Goal: Task Accomplishment & Management: Complete application form

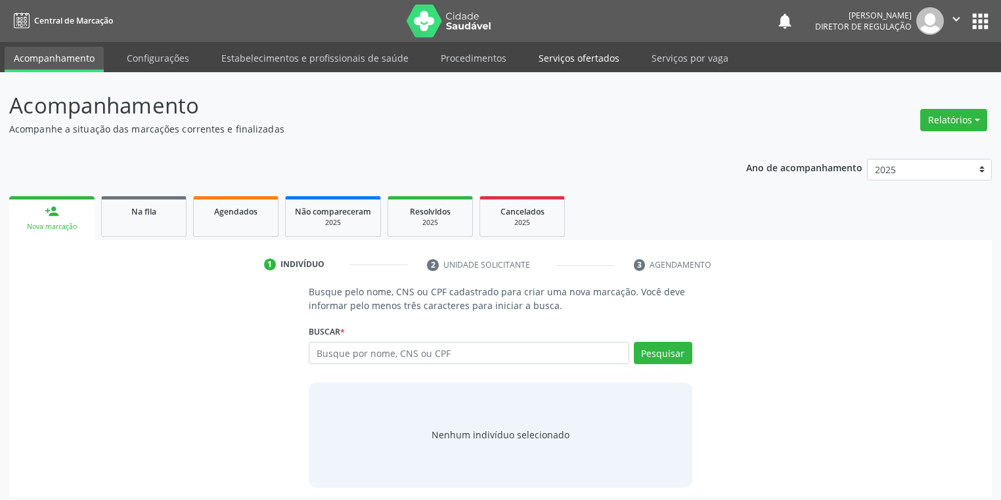
scroll to position [5, 0]
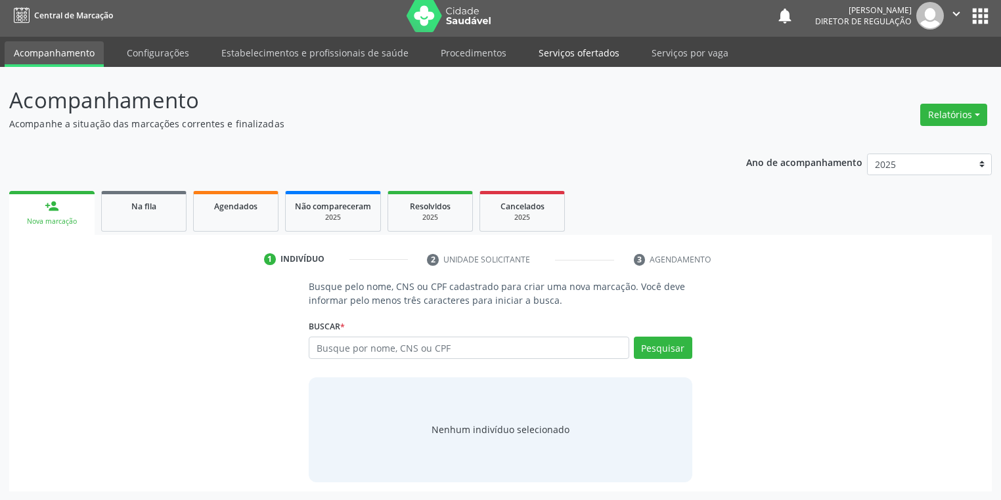
click at [562, 53] on link "Serviços ofertados" at bounding box center [578, 52] width 99 height 23
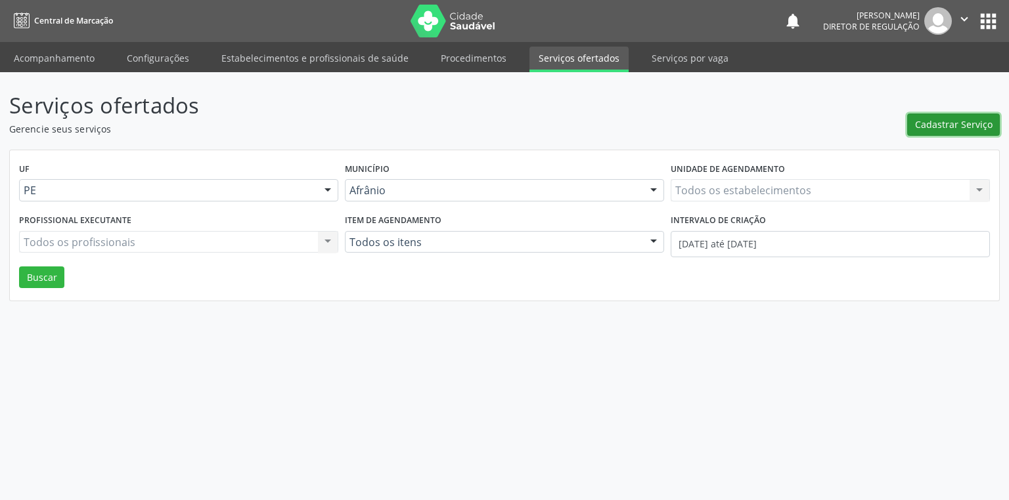
click at [940, 127] on span "Cadastrar Serviço" at bounding box center [953, 125] width 77 height 14
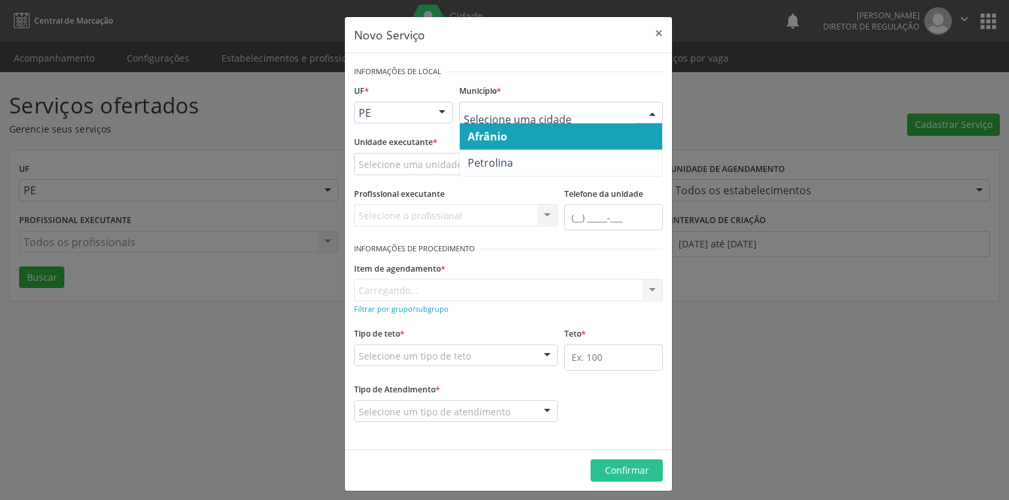
click at [496, 141] on span "Afrânio" at bounding box center [487, 136] width 39 height 14
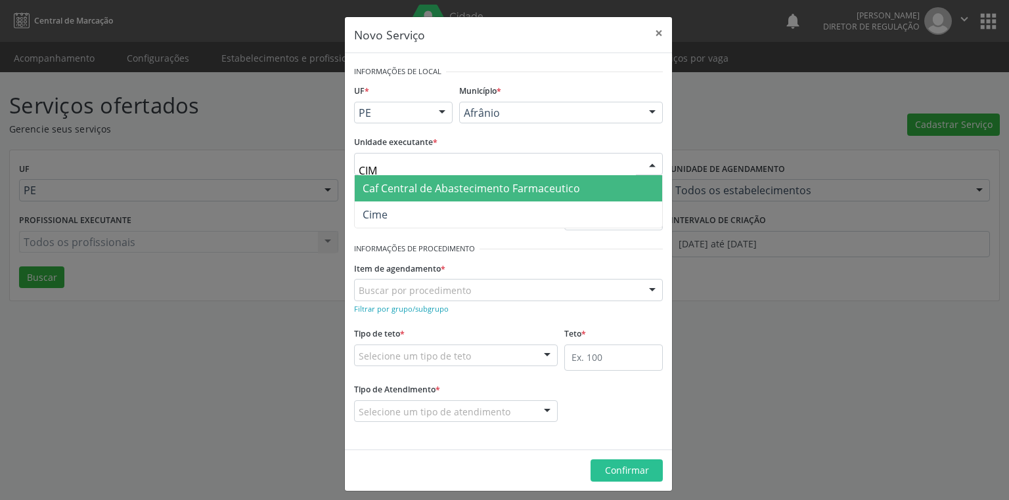
type input "CIME"
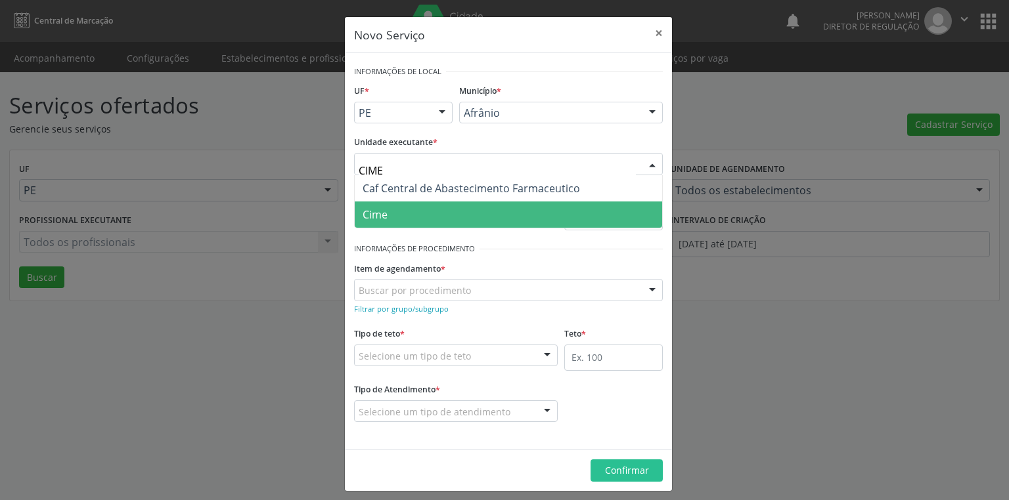
click at [383, 223] on span "Cime" at bounding box center [508, 215] width 307 height 26
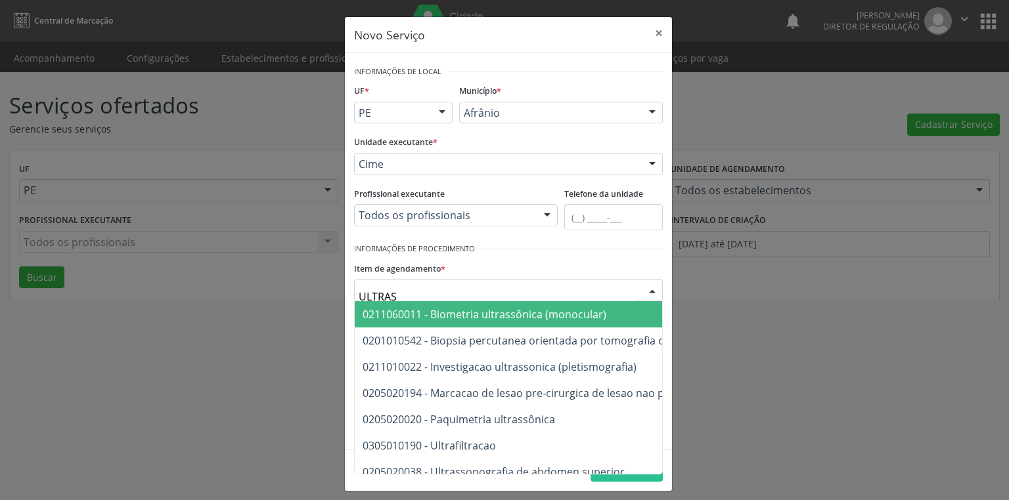
type input "ULTRASS"
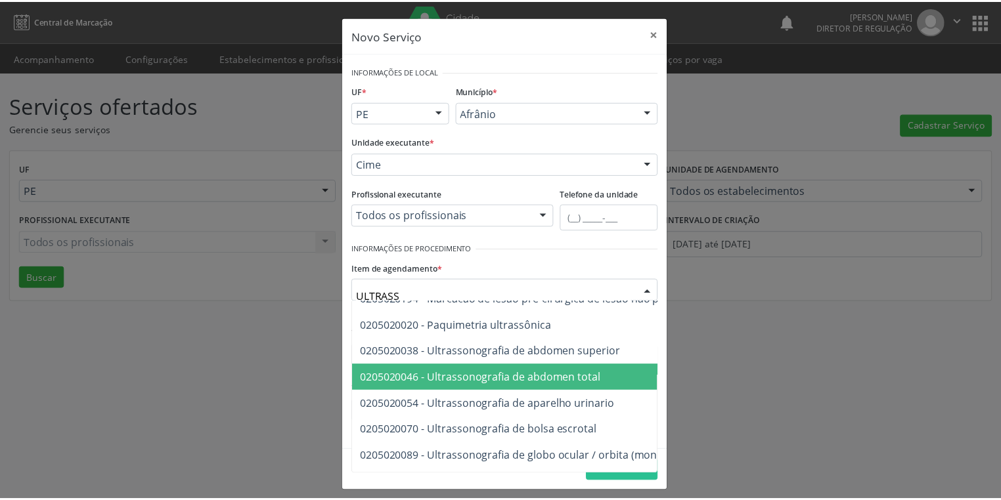
scroll to position [105, 0]
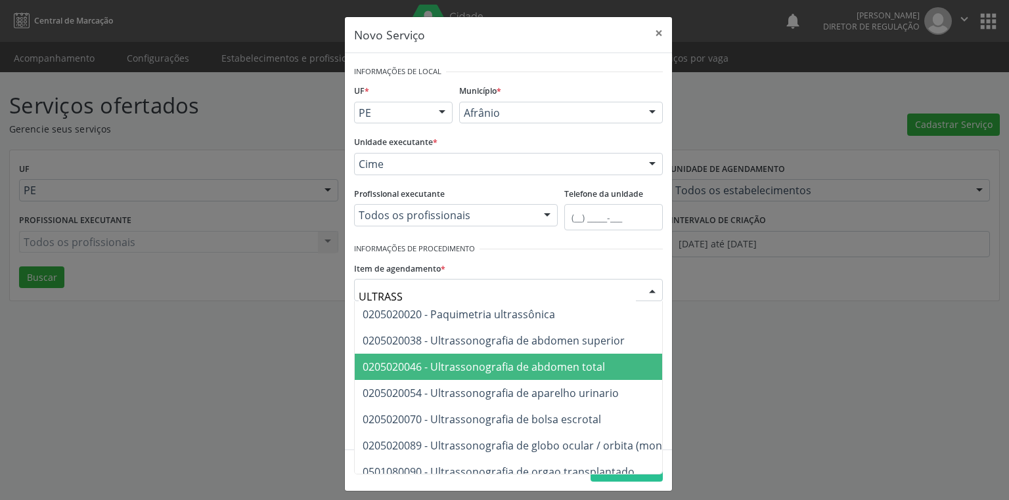
click at [528, 376] on span "0205020046 - Ultrassonografia de abdomen total" at bounding box center [680, 367] width 651 height 26
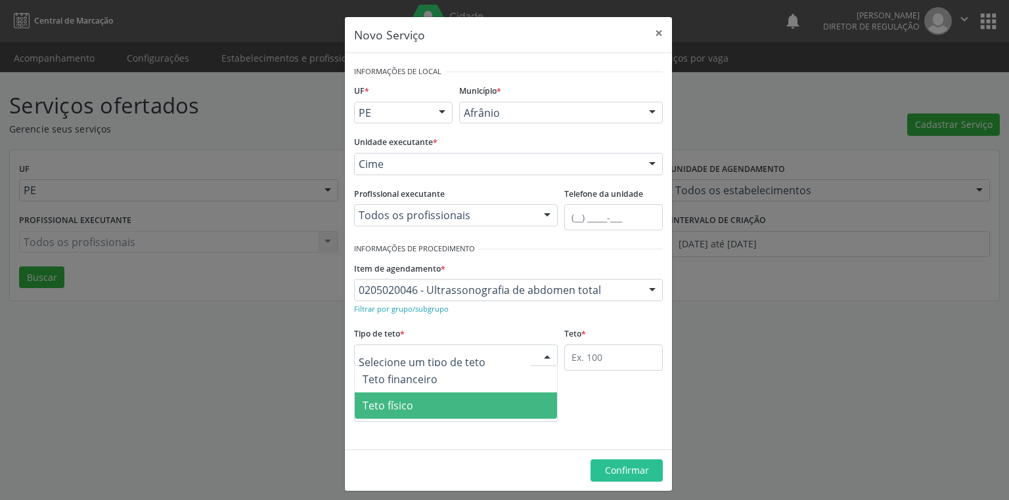
drag, startPoint x: 391, startPoint y: 407, endPoint x: 442, endPoint y: 392, distance: 52.8
click at [398, 407] on span "Teto físico" at bounding box center [387, 406] width 51 height 14
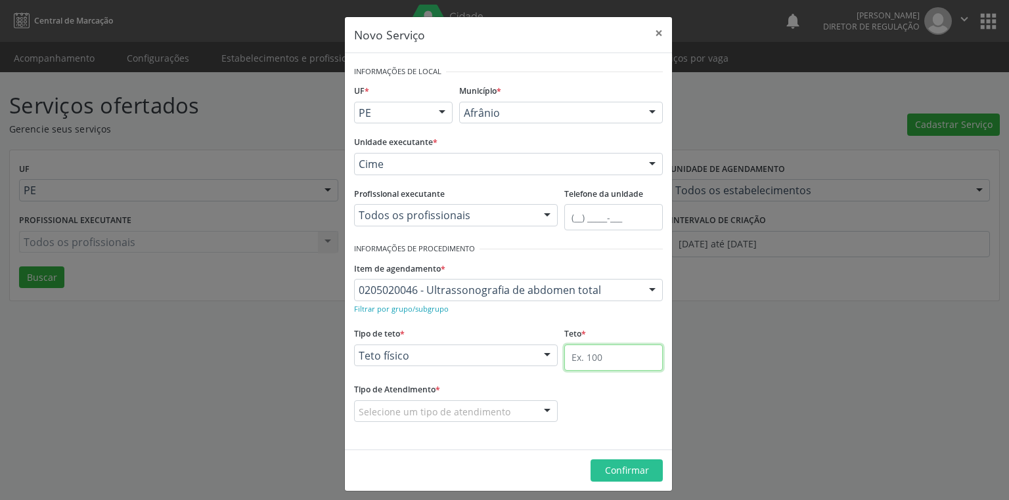
click at [575, 349] on input "text" at bounding box center [613, 358] width 99 height 26
type input "1"
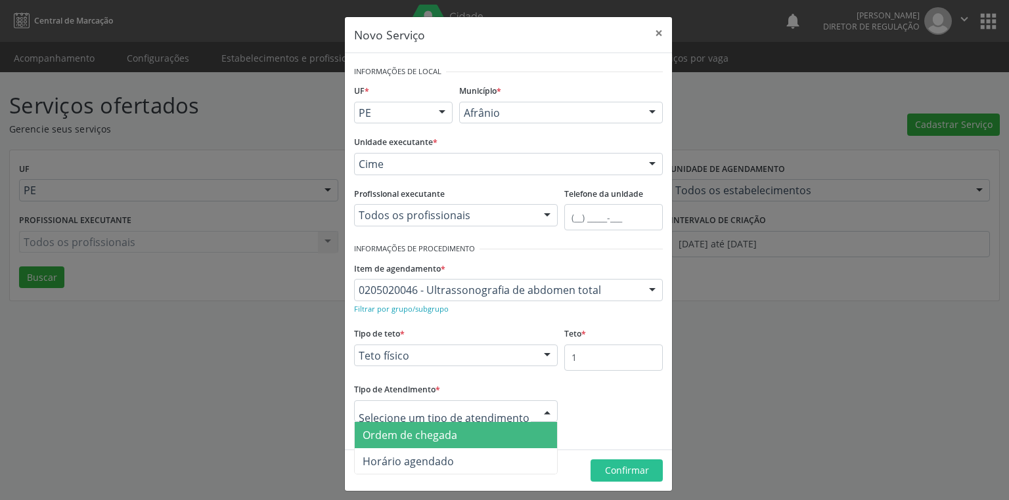
click at [390, 420] on div at bounding box center [456, 412] width 204 height 22
click at [397, 444] on span "Ordem de chegada" at bounding box center [456, 435] width 202 height 26
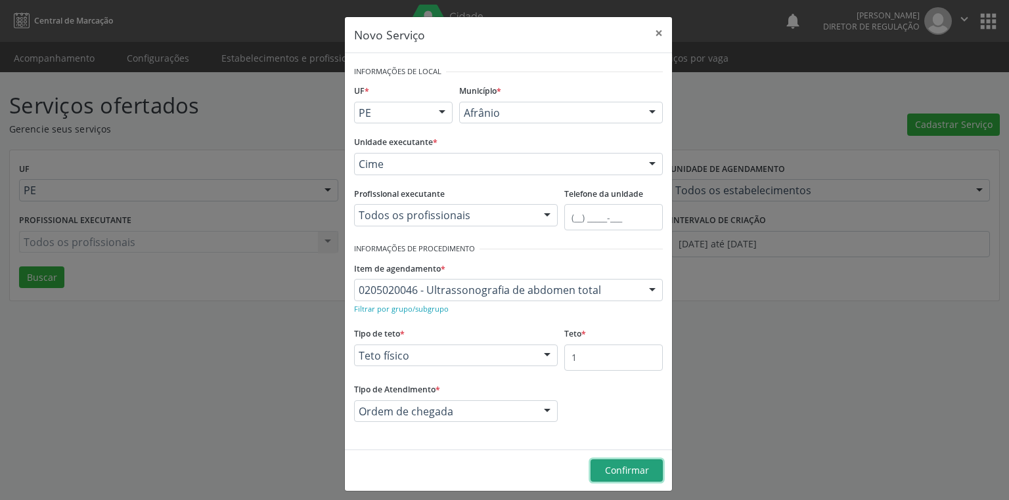
click at [628, 473] on span "Confirmar" at bounding box center [627, 470] width 44 height 12
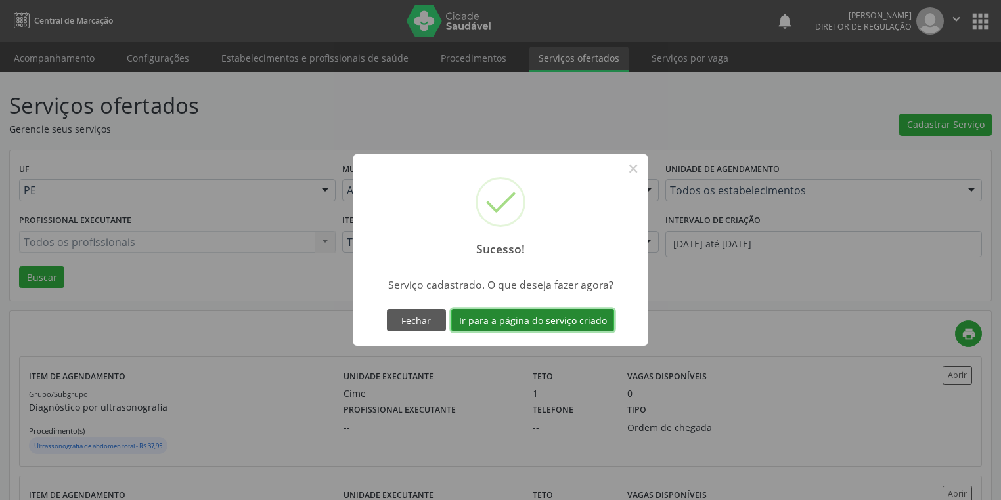
click at [498, 317] on button "Ir para a página do serviço criado" at bounding box center [532, 320] width 163 height 22
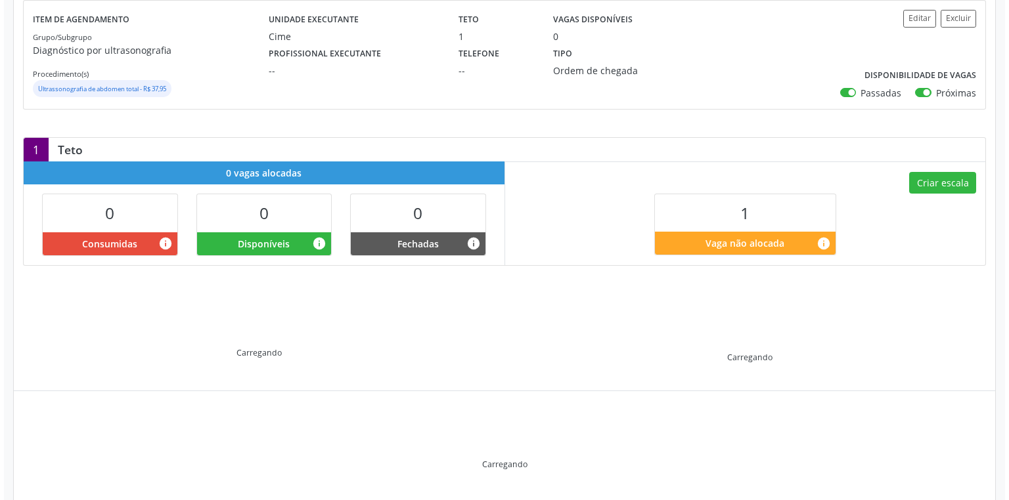
scroll to position [70, 0]
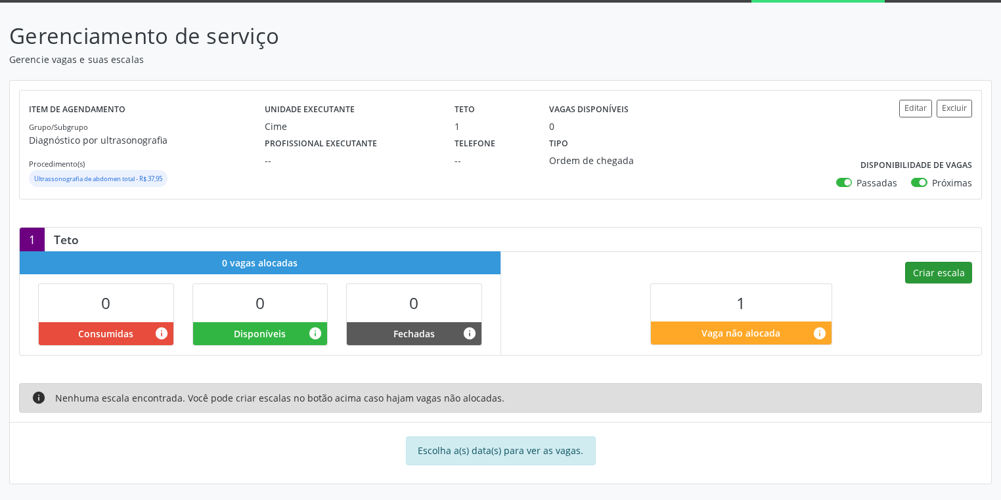
drag, startPoint x: 938, startPoint y: 250, endPoint x: 935, endPoint y: 268, distance: 18.6
click at [937, 255] on div "1 Teto 0 vagas alocadas 0 Consumidas info 0 Disponíveis info 0 [GEOGRAPHIC_DATA…" at bounding box center [500, 291] width 963 height 129
click at [935, 268] on button "Criar escala" at bounding box center [938, 273] width 67 height 22
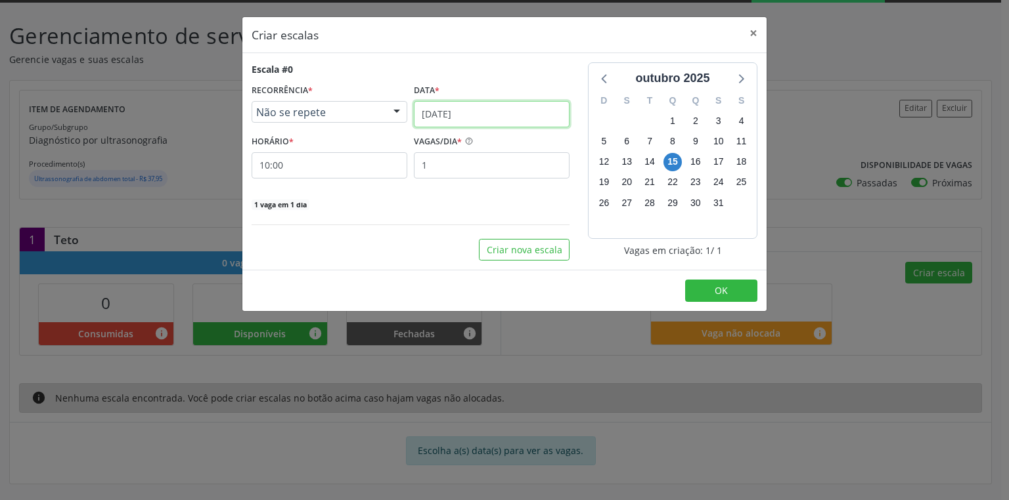
click at [439, 113] on input "[DATE]" at bounding box center [492, 114] width 156 height 26
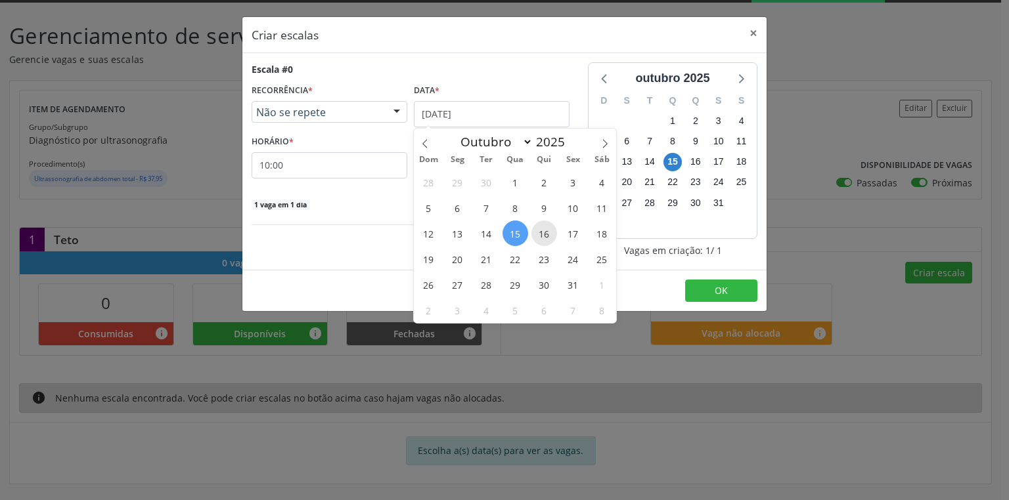
click at [544, 237] on span "16" at bounding box center [544, 234] width 26 height 26
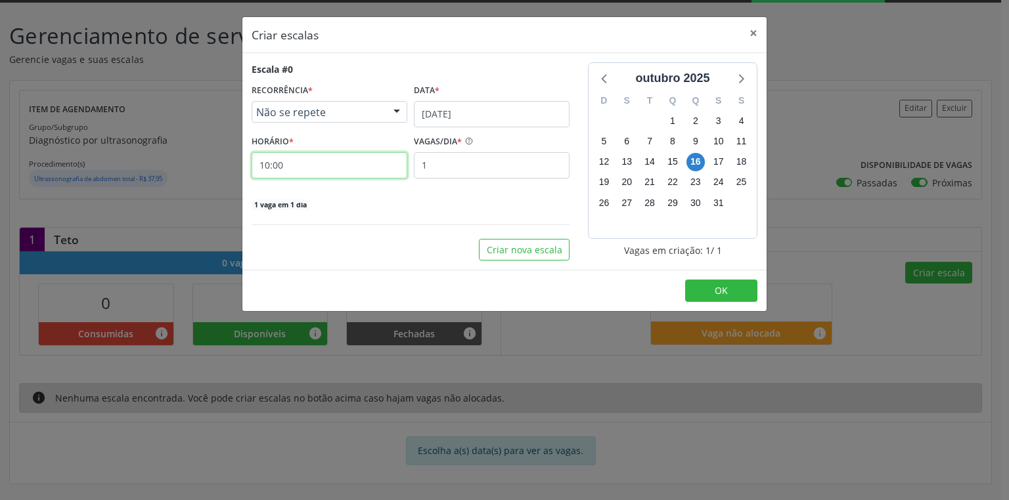
click at [320, 168] on input "10:00" at bounding box center [330, 165] width 156 height 26
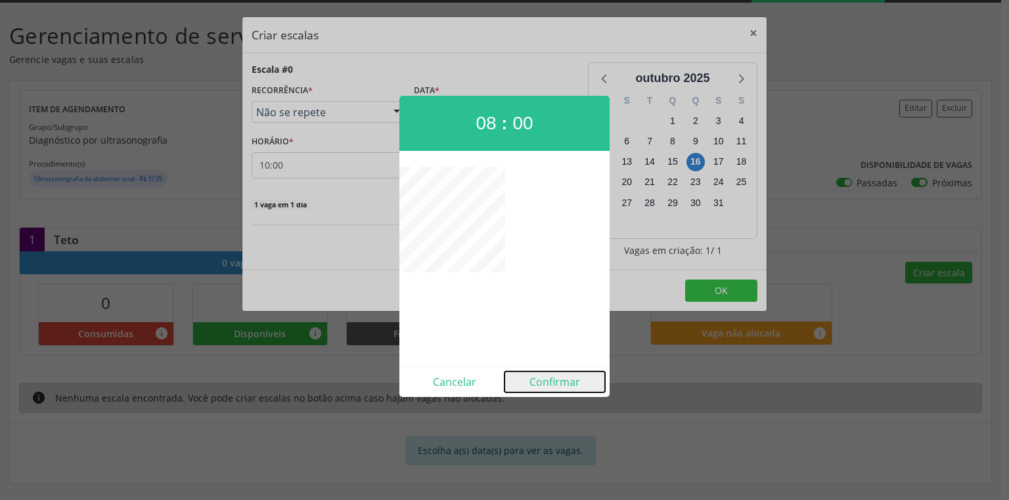
drag, startPoint x: 546, startPoint y: 378, endPoint x: 561, endPoint y: 372, distance: 16.0
click at [548, 378] on button "Confirmar" at bounding box center [554, 382] width 100 height 21
type input "08:00"
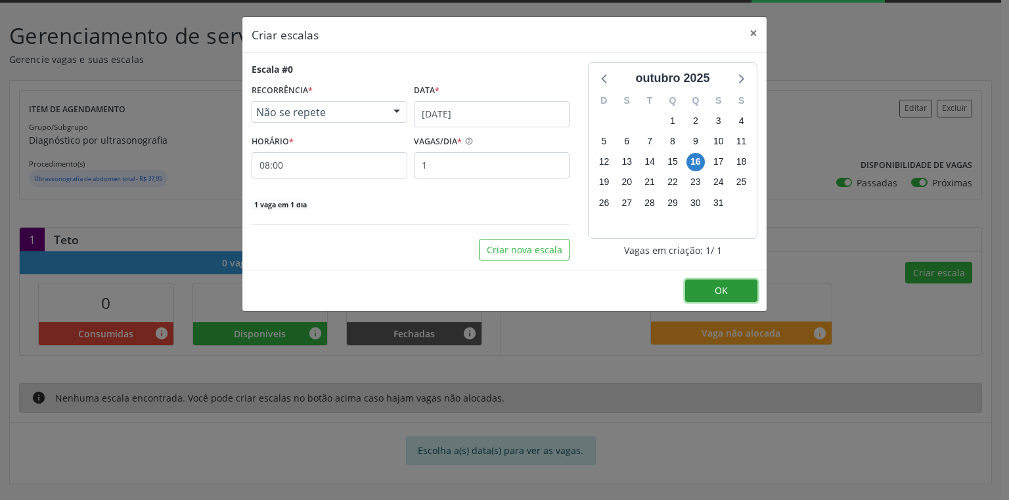
click at [716, 299] on button "OK" at bounding box center [721, 291] width 72 height 22
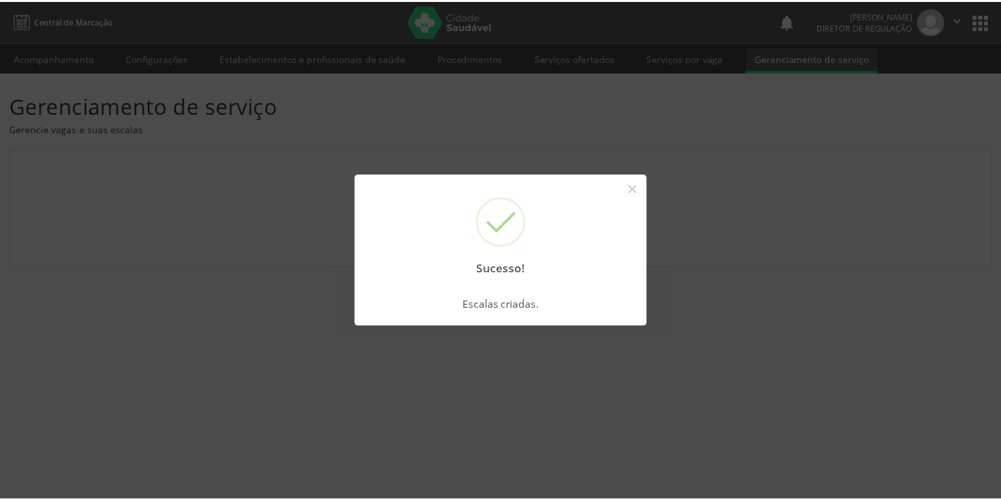
scroll to position [0, 0]
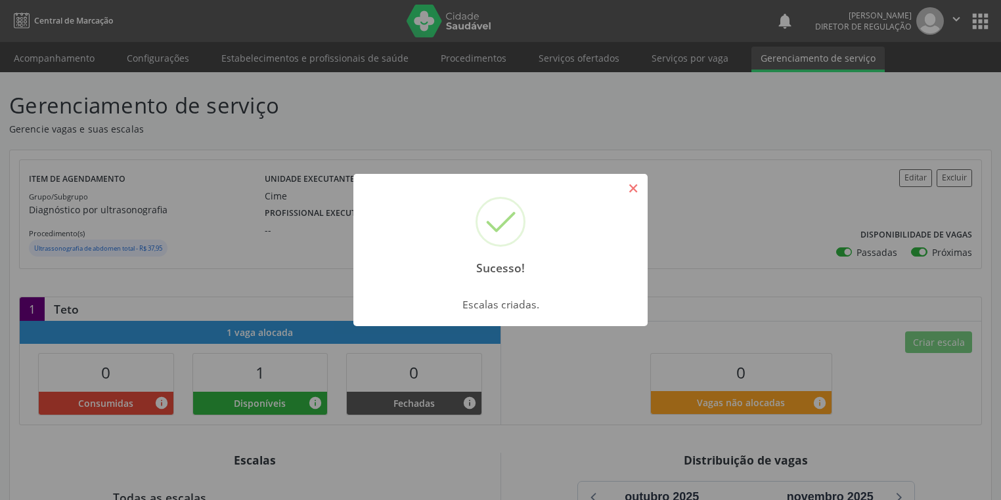
click at [631, 192] on button "×" at bounding box center [633, 188] width 22 height 22
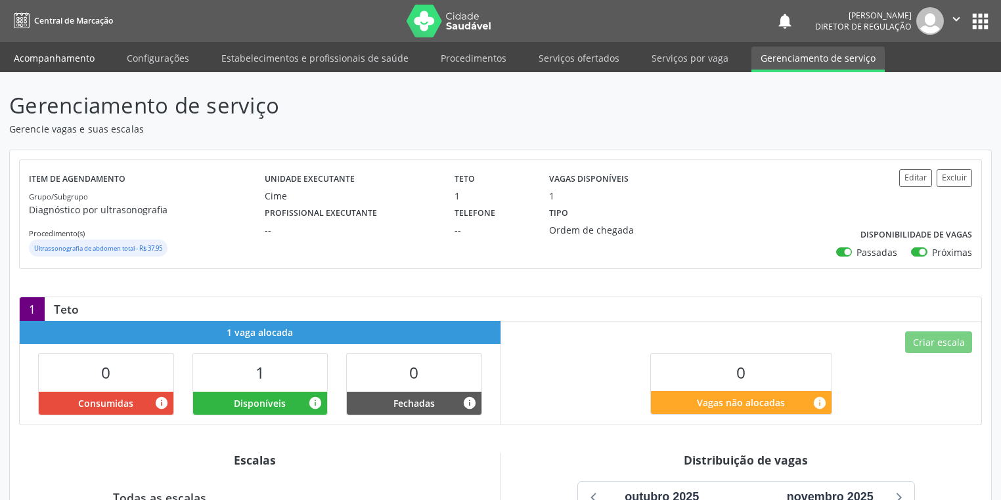
click at [39, 50] on link "Acompanhamento" at bounding box center [54, 58] width 99 height 23
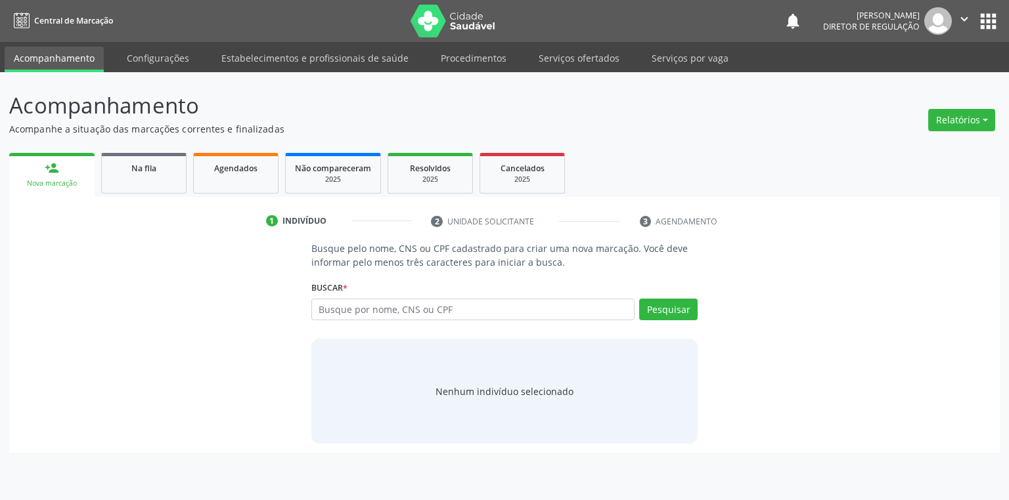
click at [40, 52] on link "Acompanhamento" at bounding box center [54, 60] width 99 height 26
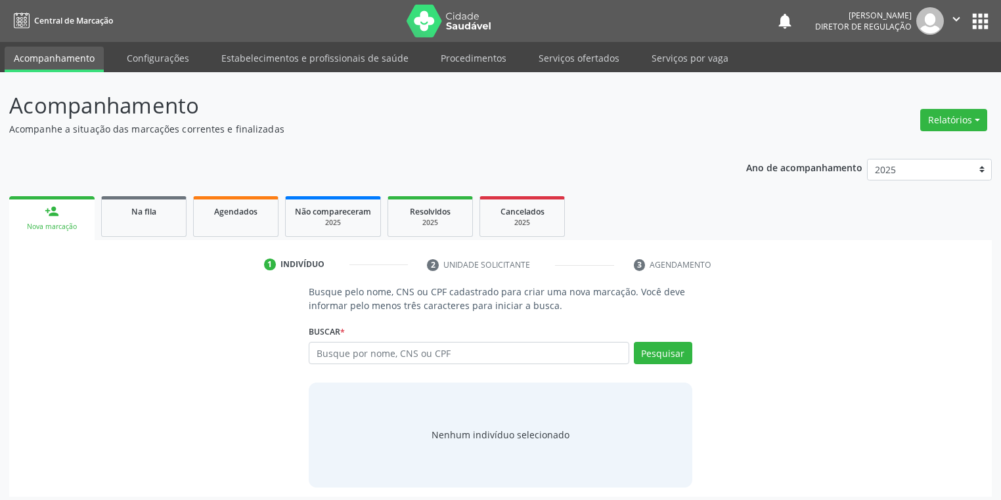
click at [347, 311] on p "Busque pelo nome, CNS ou CPF cadastrado para criar uma nova marcação. Você deve…" at bounding box center [501, 299] width 384 height 28
click at [340, 347] on input "text" at bounding box center [469, 353] width 320 height 22
type input "39209210468"
click at [678, 356] on button "Pesquisar" at bounding box center [663, 353] width 58 height 22
type input "39209210468"
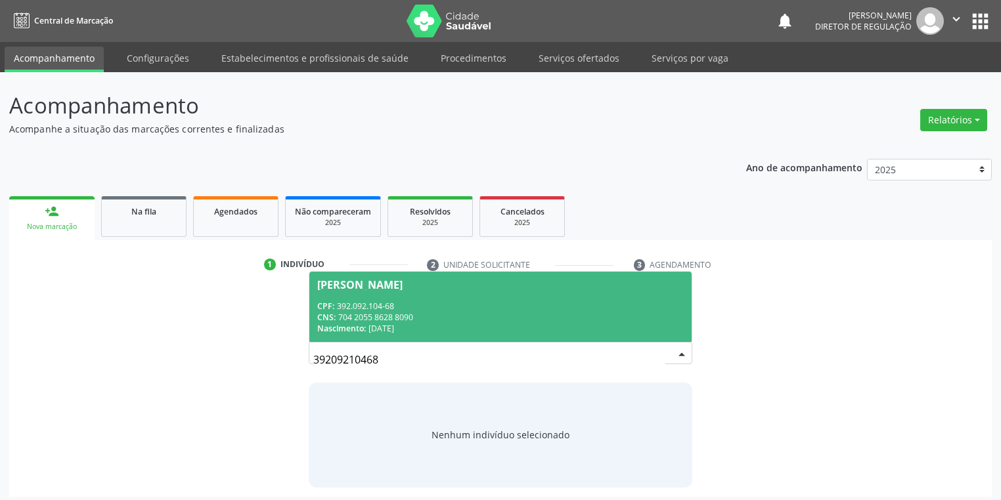
click at [400, 313] on div "CNS: 704 2055 8628 8090" at bounding box center [500, 317] width 366 height 11
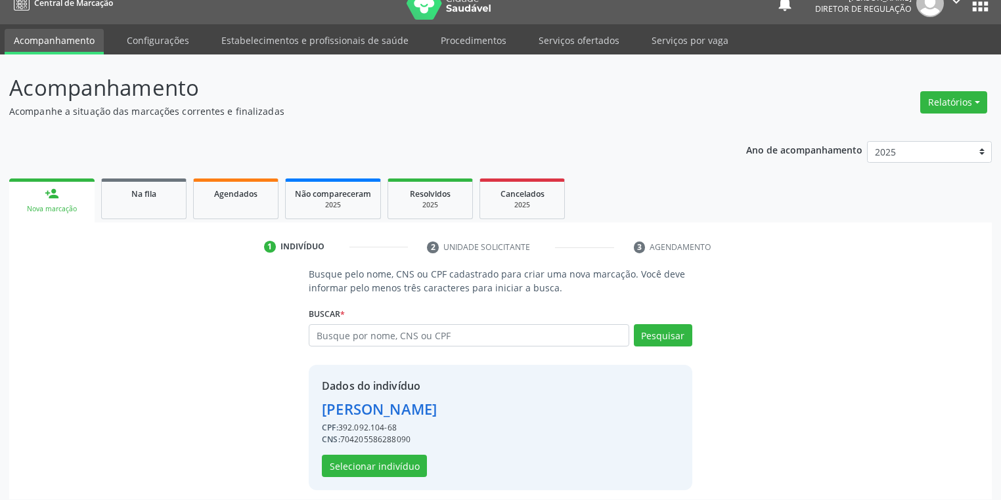
scroll to position [25, 0]
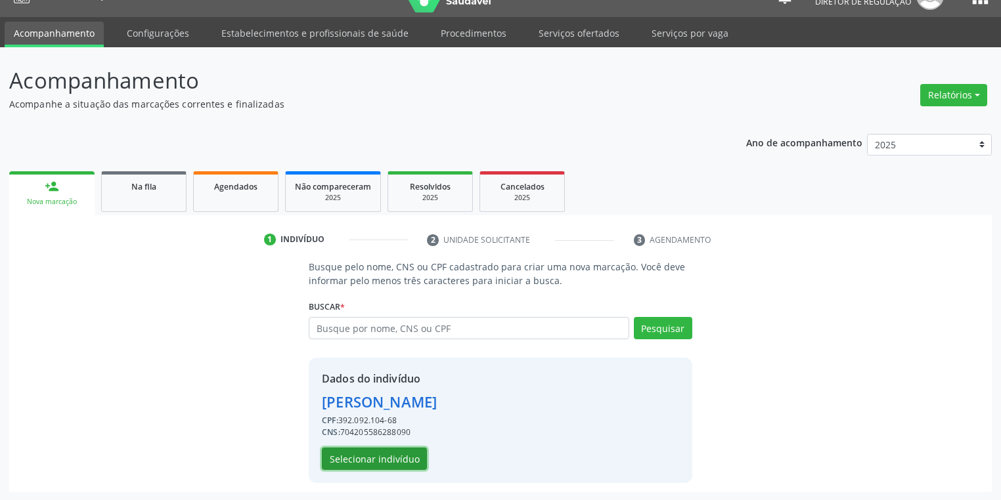
click at [359, 468] on button "Selecionar indivíduo" at bounding box center [374, 459] width 105 height 22
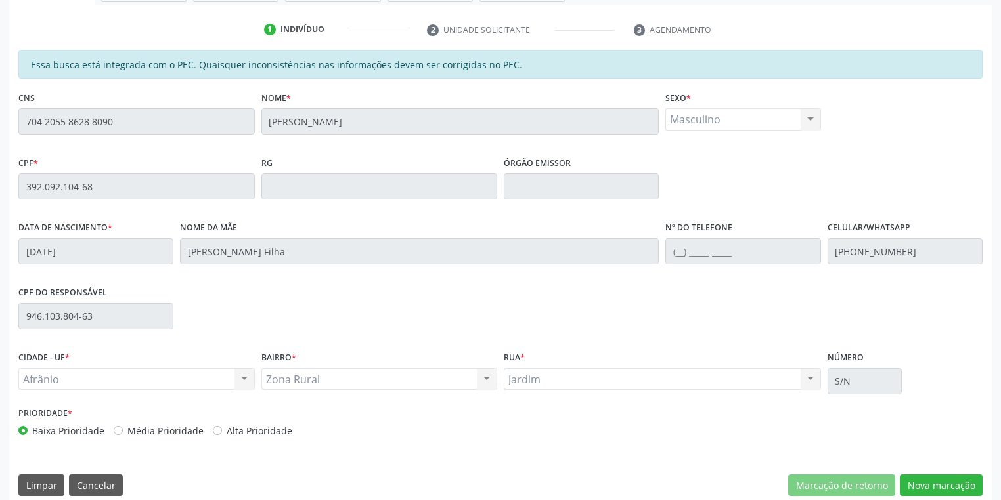
scroll to position [249, 0]
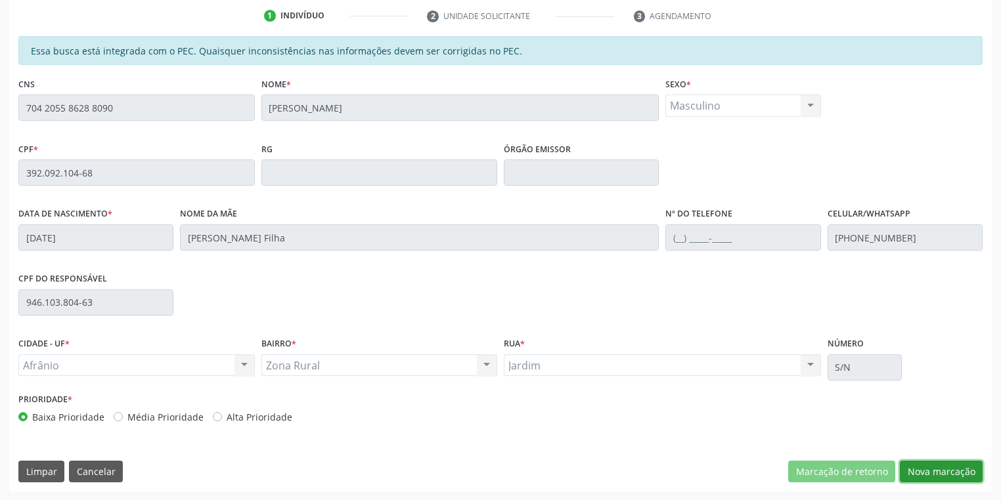
click at [935, 470] on button "Nova marcação" at bounding box center [941, 472] width 83 height 22
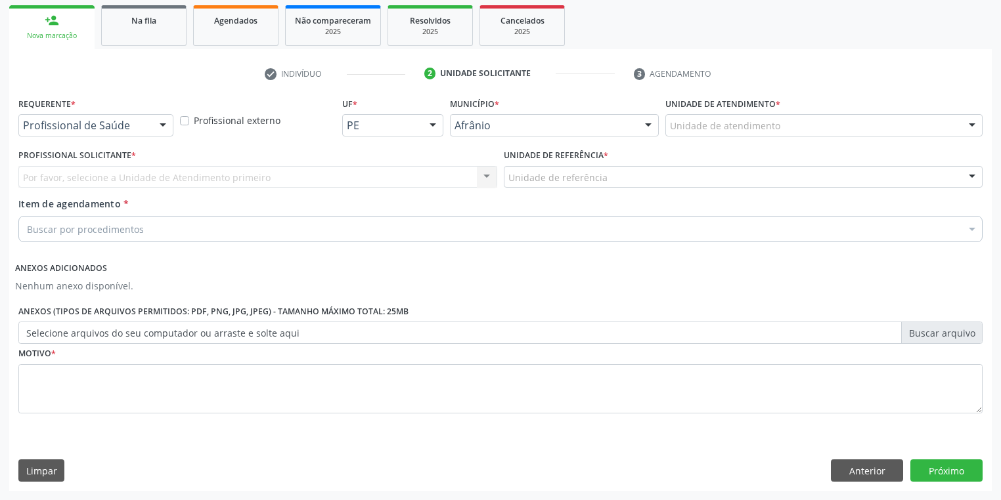
scroll to position [190, 0]
drag, startPoint x: 693, startPoint y: 123, endPoint x: 692, endPoint y: 138, distance: 14.5
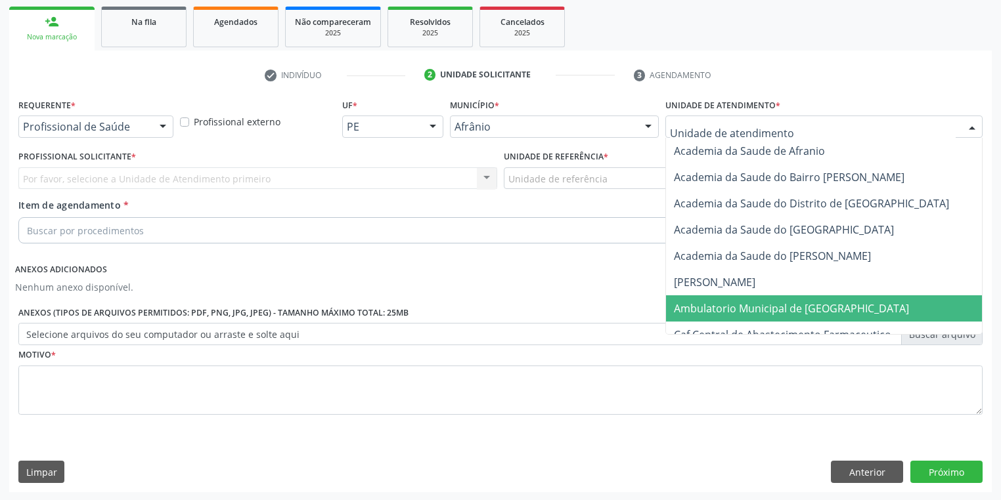
click at [695, 313] on span "Ambulatorio Municipal de [GEOGRAPHIC_DATA]" at bounding box center [791, 308] width 235 height 14
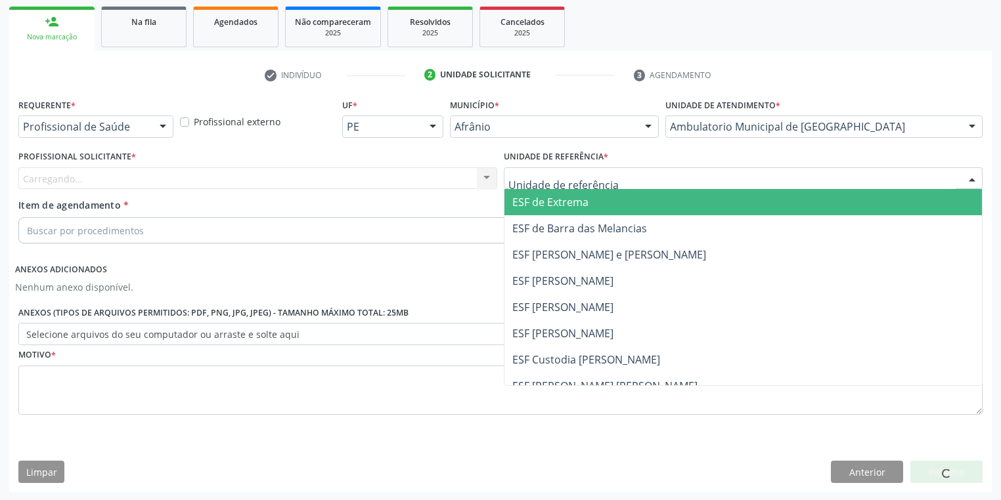
drag, startPoint x: 528, startPoint y: 182, endPoint x: 538, endPoint y: 243, distance: 61.9
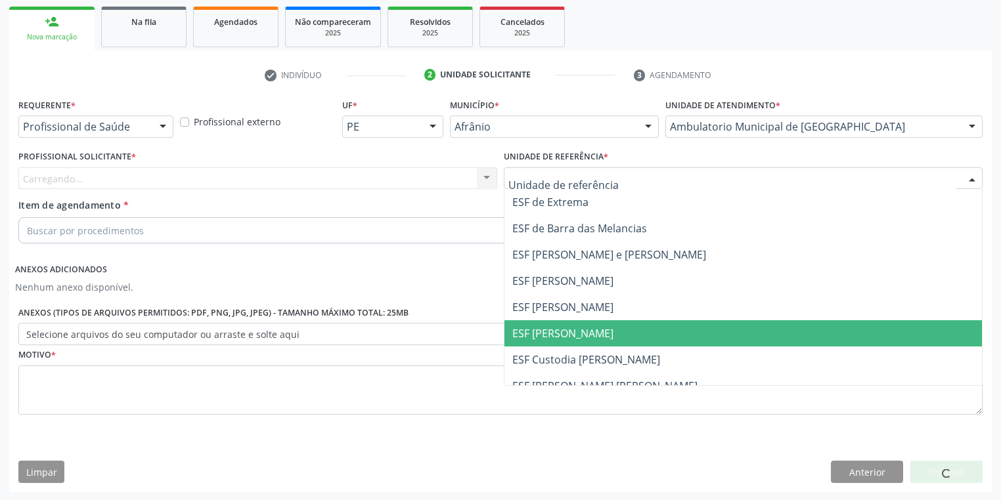
click at [547, 331] on span "ESF [PERSON_NAME]" at bounding box center [562, 333] width 101 height 14
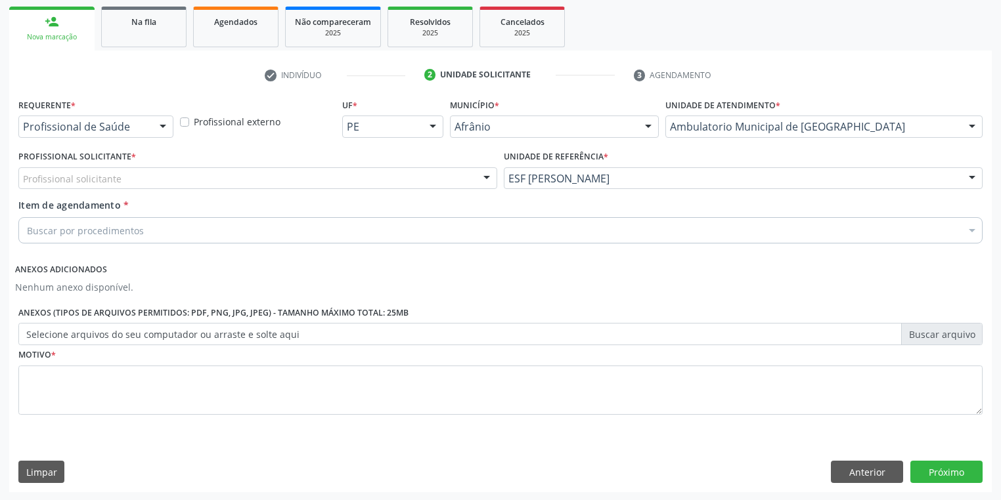
click at [123, 176] on div "Profissional solicitante" at bounding box center [257, 178] width 479 height 22
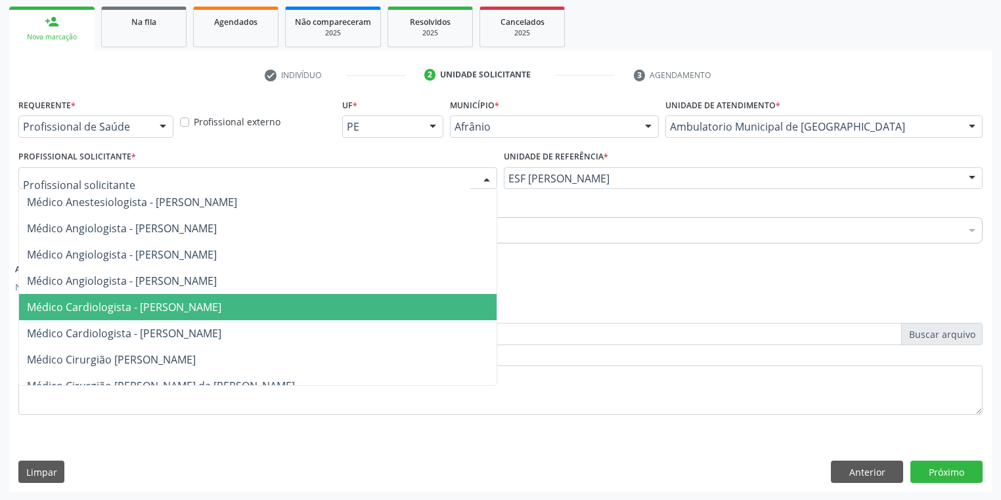
click at [143, 313] on span "Médico Cardiologista - [PERSON_NAME]" at bounding box center [124, 307] width 194 height 14
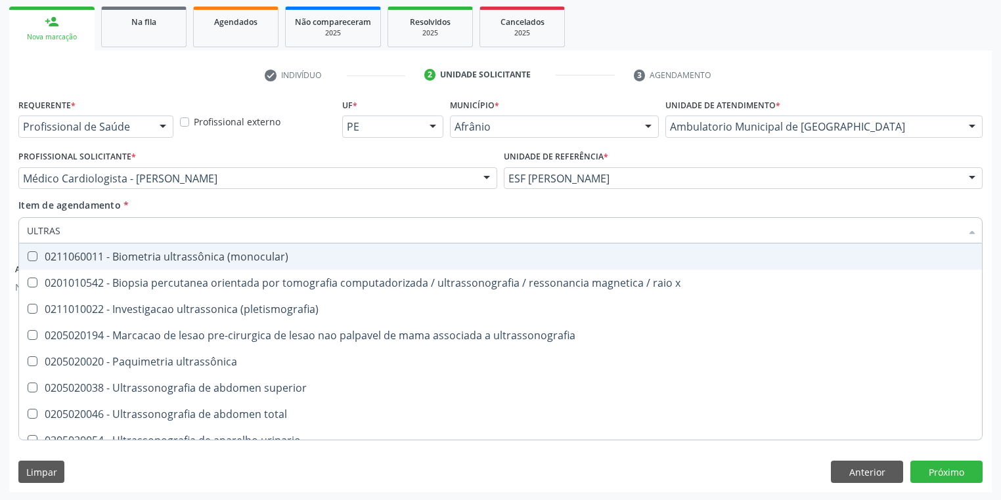
type input "ULTRASS"
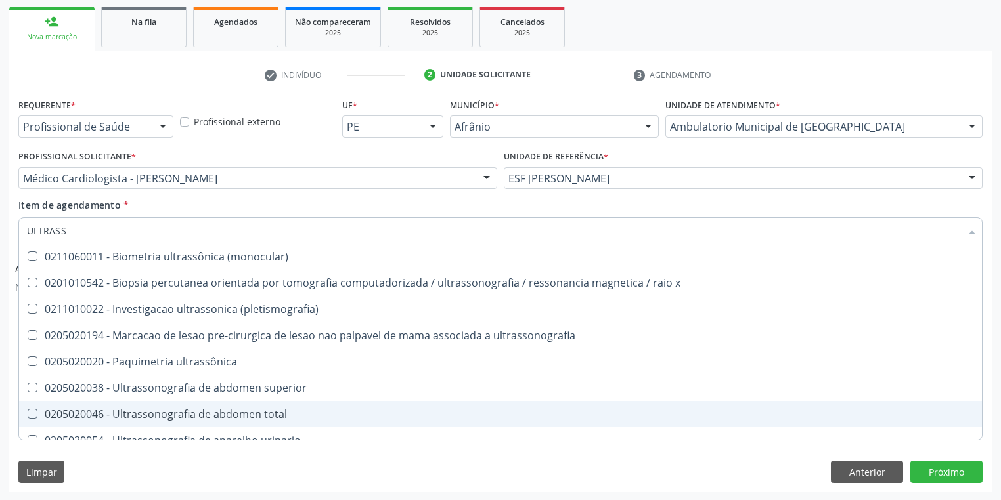
click at [120, 404] on span "0205020046 - Ultrassonografia de abdomen total" at bounding box center [500, 414] width 963 height 26
checkbox total "true"
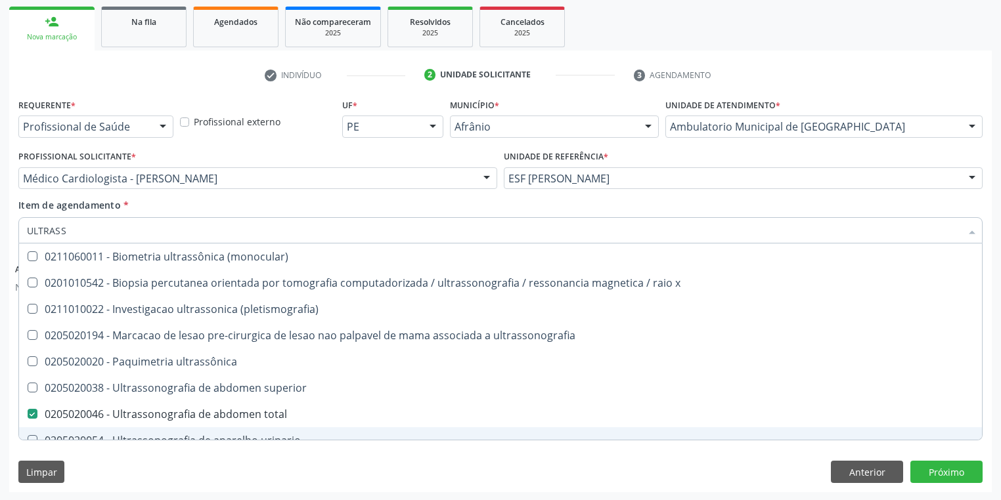
click at [97, 454] on div "Requerente * Profissional de Saúde Profissional de Saúde Paciente Nenhum result…" at bounding box center [500, 293] width 982 height 397
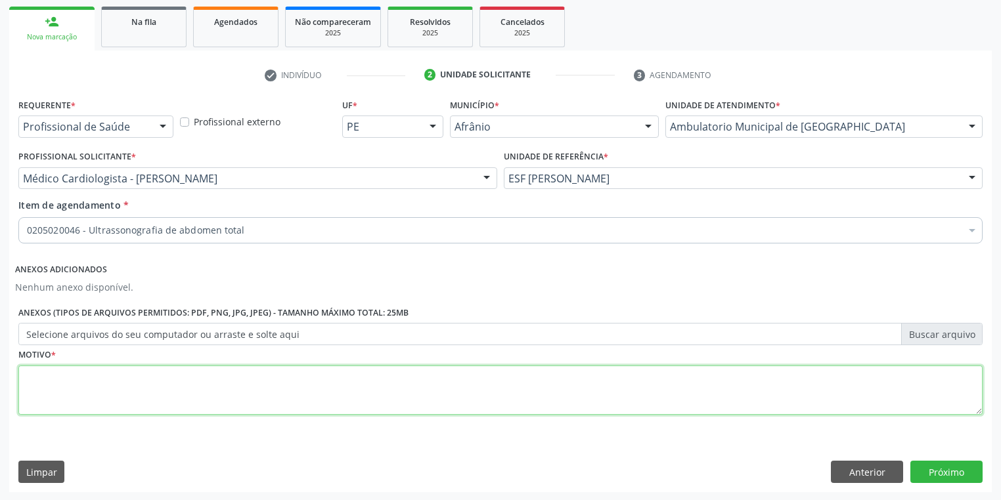
click at [55, 366] on textarea at bounding box center [500, 391] width 964 height 50
type textarea "/*"
click at [937, 471] on button "Próximo" at bounding box center [946, 472] width 72 height 22
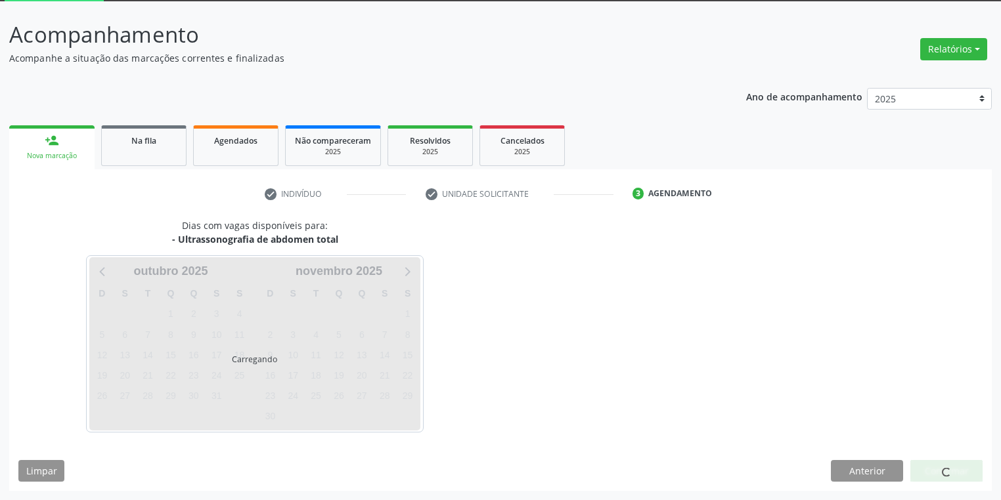
scroll to position [70, 0]
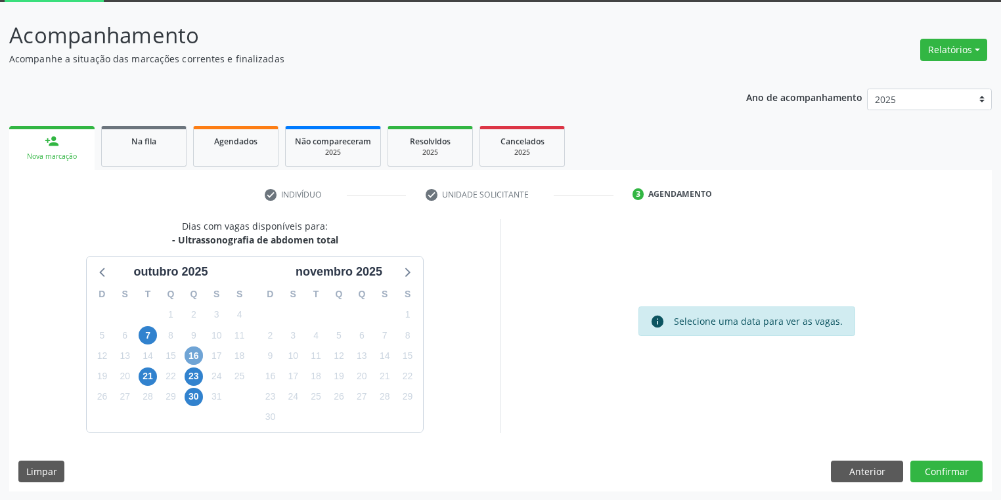
click at [195, 355] on span "16" at bounding box center [194, 356] width 18 height 18
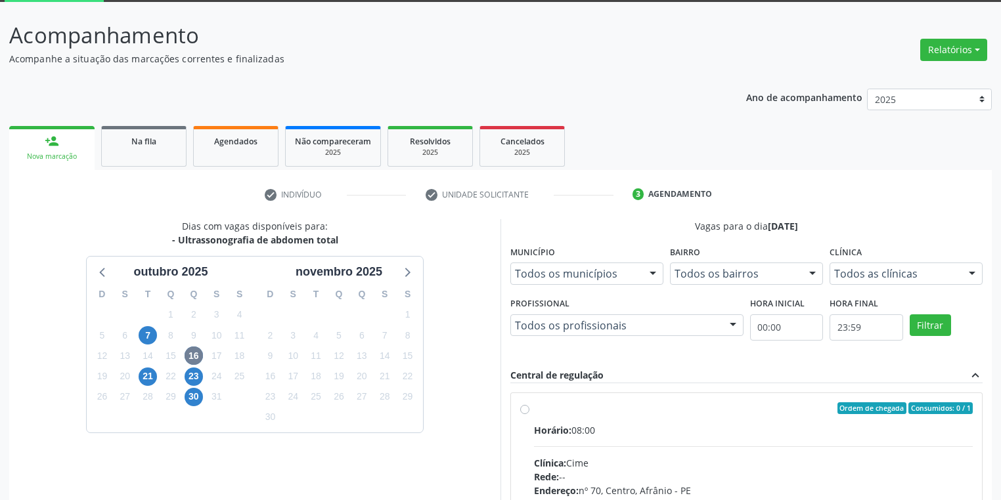
drag, startPoint x: 758, startPoint y: 464, endPoint x: 772, endPoint y: 454, distance: 16.6
click at [759, 462] on div "Clínica: Cime" at bounding box center [753, 463] width 439 height 14
click at [529, 414] on input "Ordem de chegada Consumidos: 0 / 1 Horário: 08:00 Clínica: Cime Rede: -- Endere…" at bounding box center [524, 409] width 9 height 12
radio input "true"
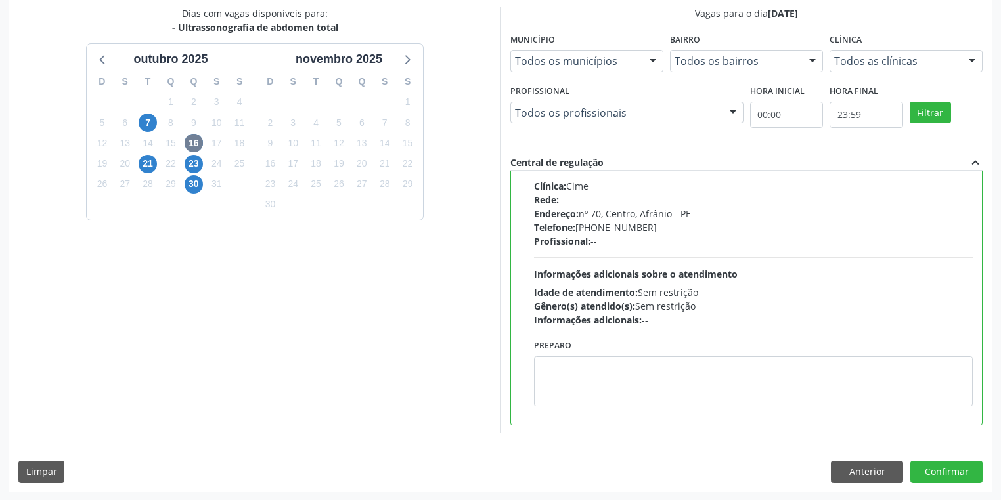
scroll to position [284, 0]
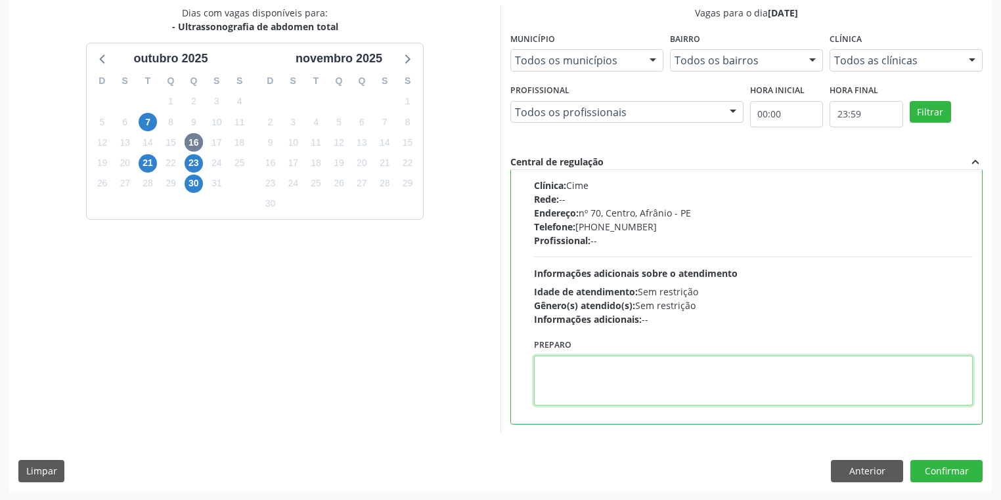
drag, startPoint x: 601, startPoint y: 393, endPoint x: 625, endPoint y: 398, distance: 24.1
click at [602, 393] on textarea at bounding box center [753, 381] width 439 height 50
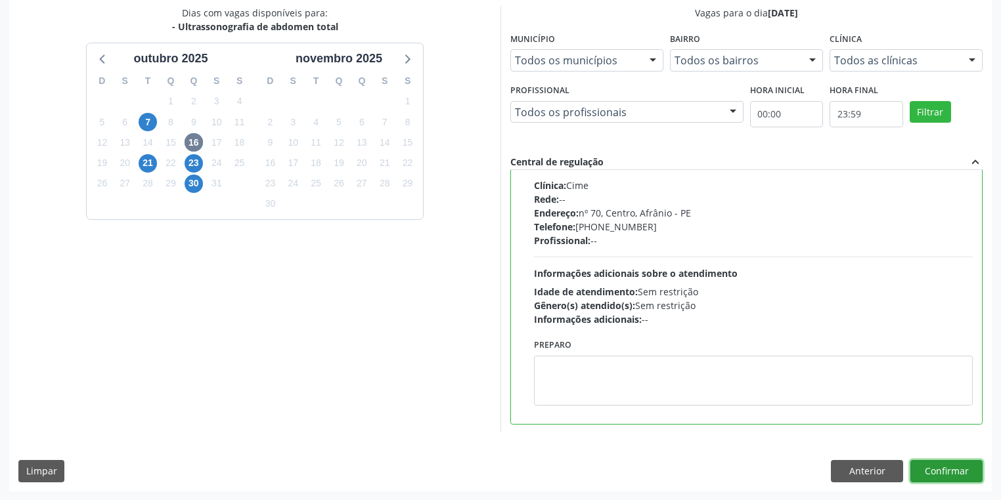
click at [929, 468] on button "Confirmar" at bounding box center [946, 471] width 72 height 22
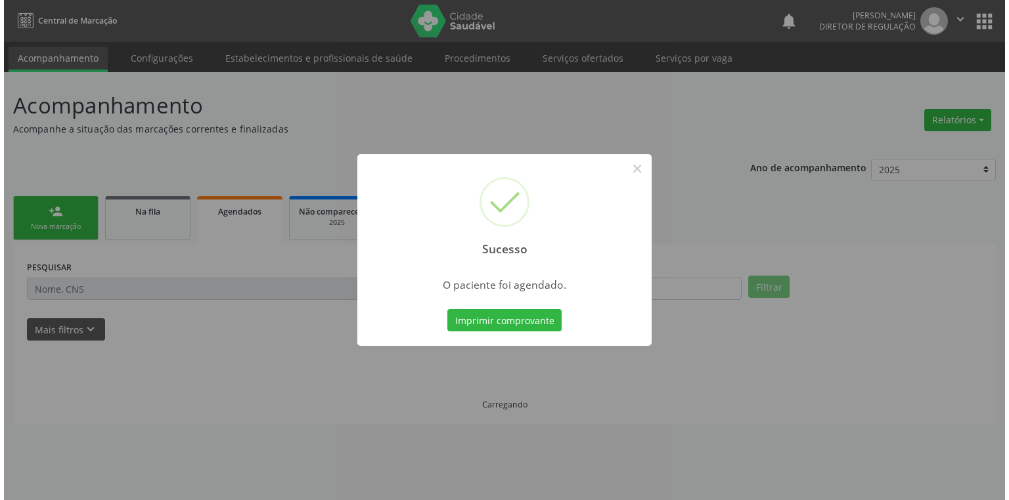
scroll to position [0, 0]
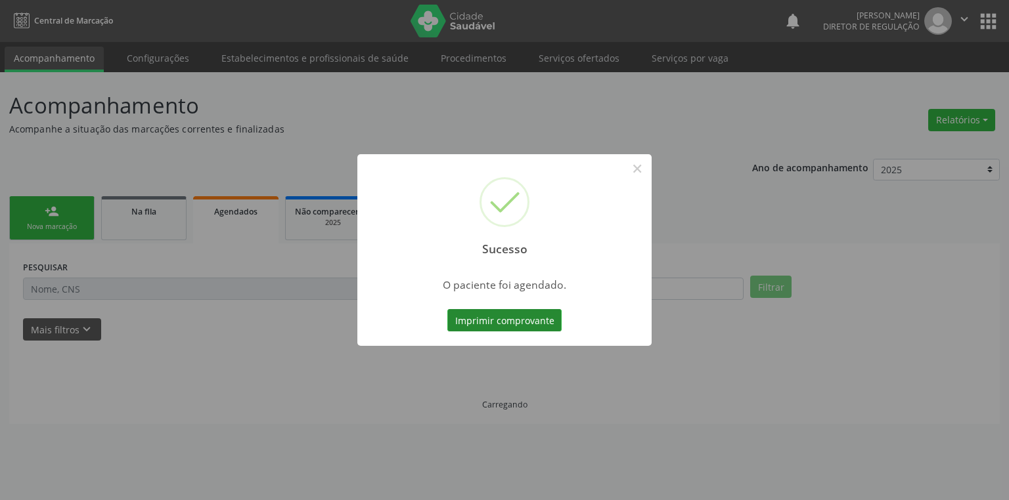
click at [491, 319] on button "Imprimir comprovante" at bounding box center [504, 320] width 114 height 22
